Goal: Transaction & Acquisition: Purchase product/service

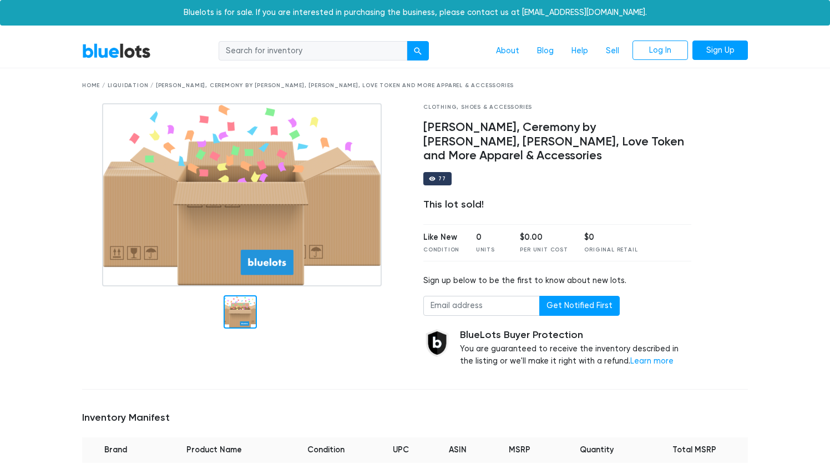
click at [287, 51] on input "search" at bounding box center [313, 51] width 189 height 20
type input "pj salvage"
click at [418, 50] on button "submit" at bounding box center [418, 51] width 22 height 20
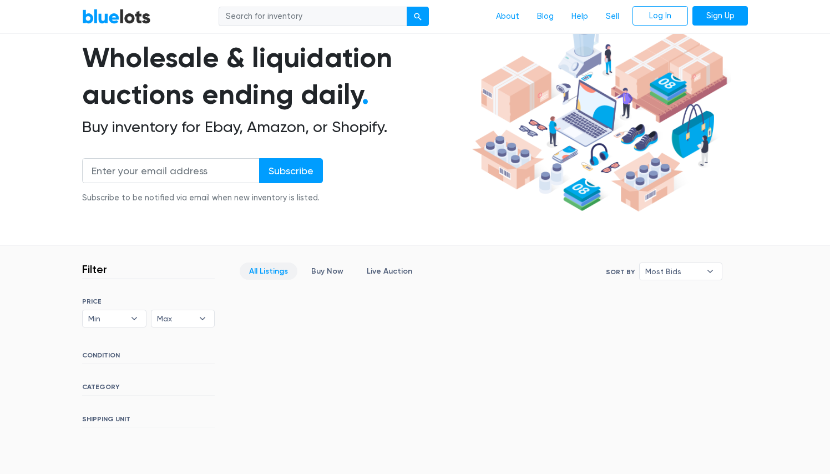
scroll to position [97, 0]
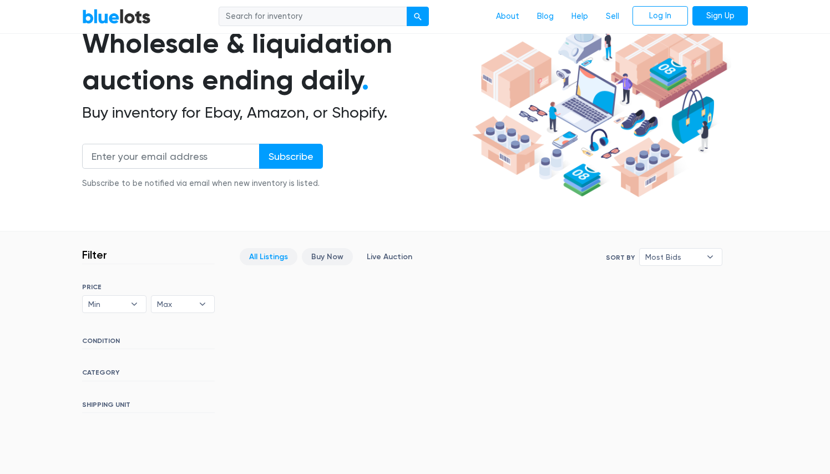
click at [337, 252] on link "Buy Now" at bounding box center [327, 256] width 51 height 17
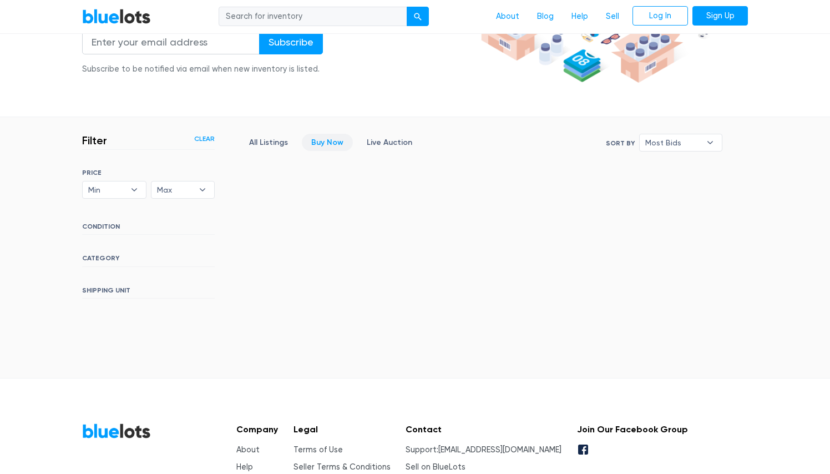
scroll to position [189, 0]
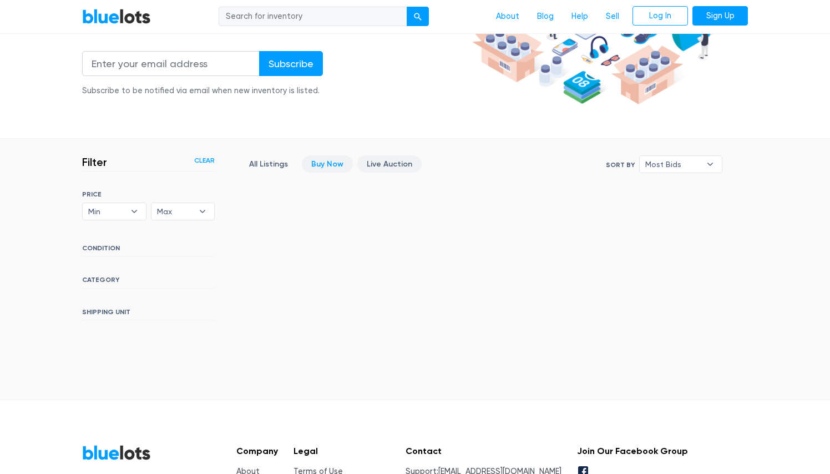
click at [397, 168] on link "Live Auction" at bounding box center [389, 163] width 64 height 17
